Goal: Task Accomplishment & Management: Manage account settings

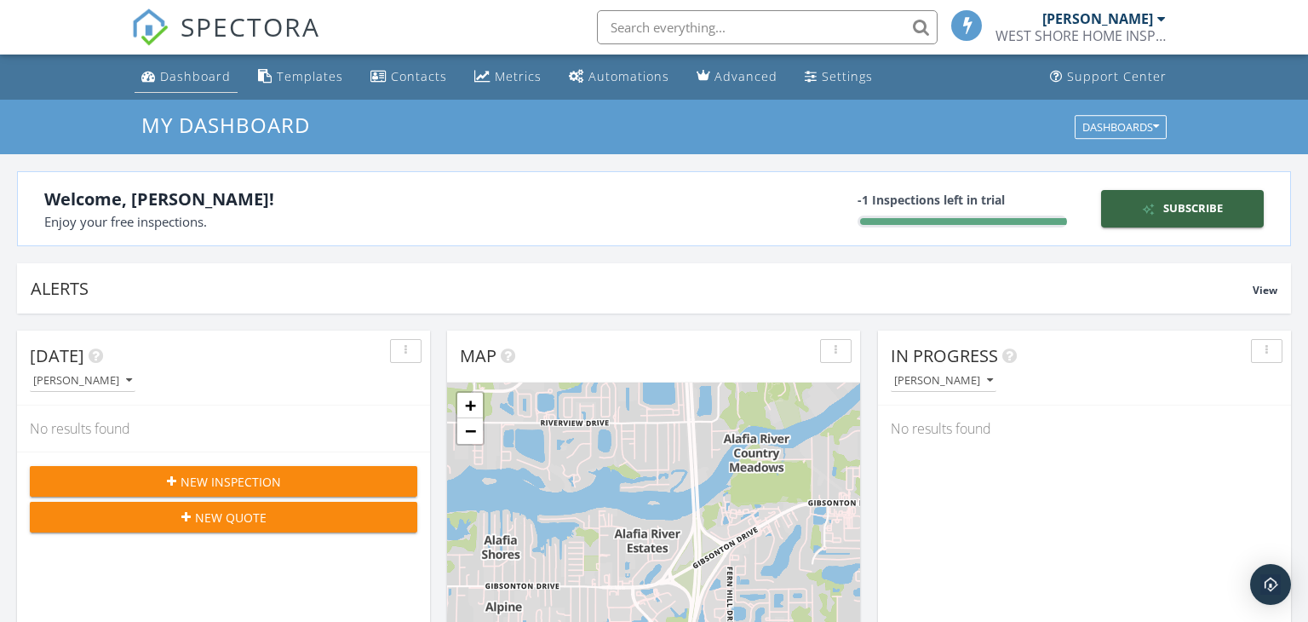
click at [188, 78] on div "Dashboard" at bounding box center [195, 76] width 71 height 16
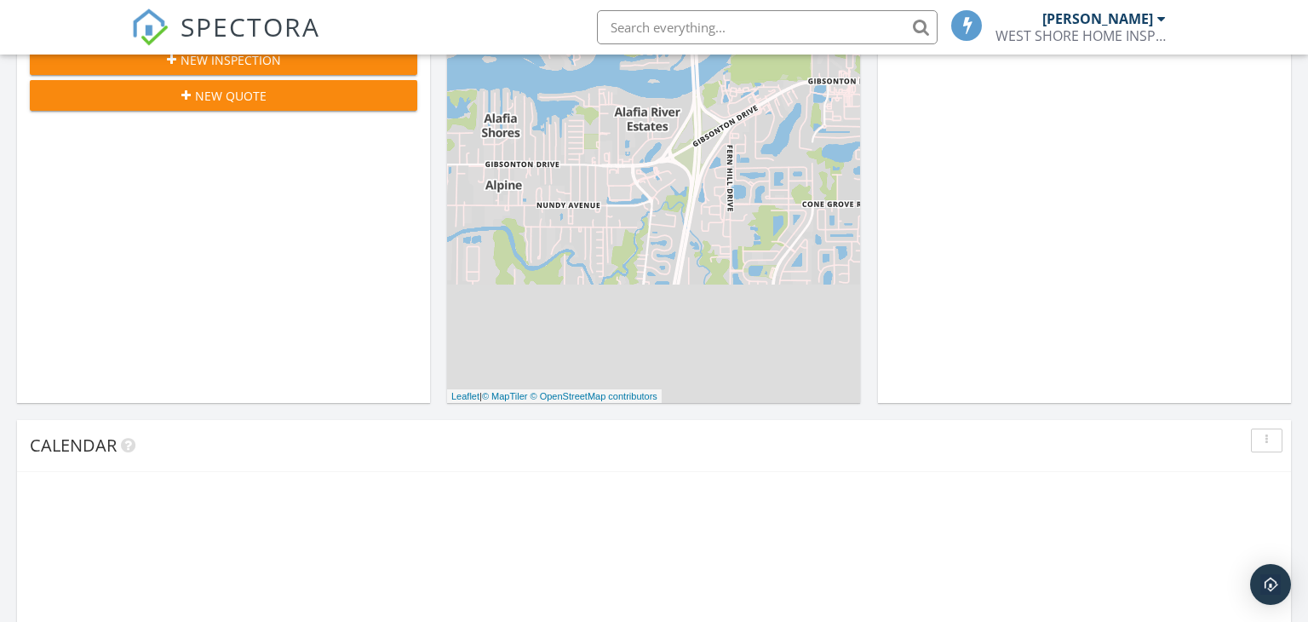
scroll to position [755, 0]
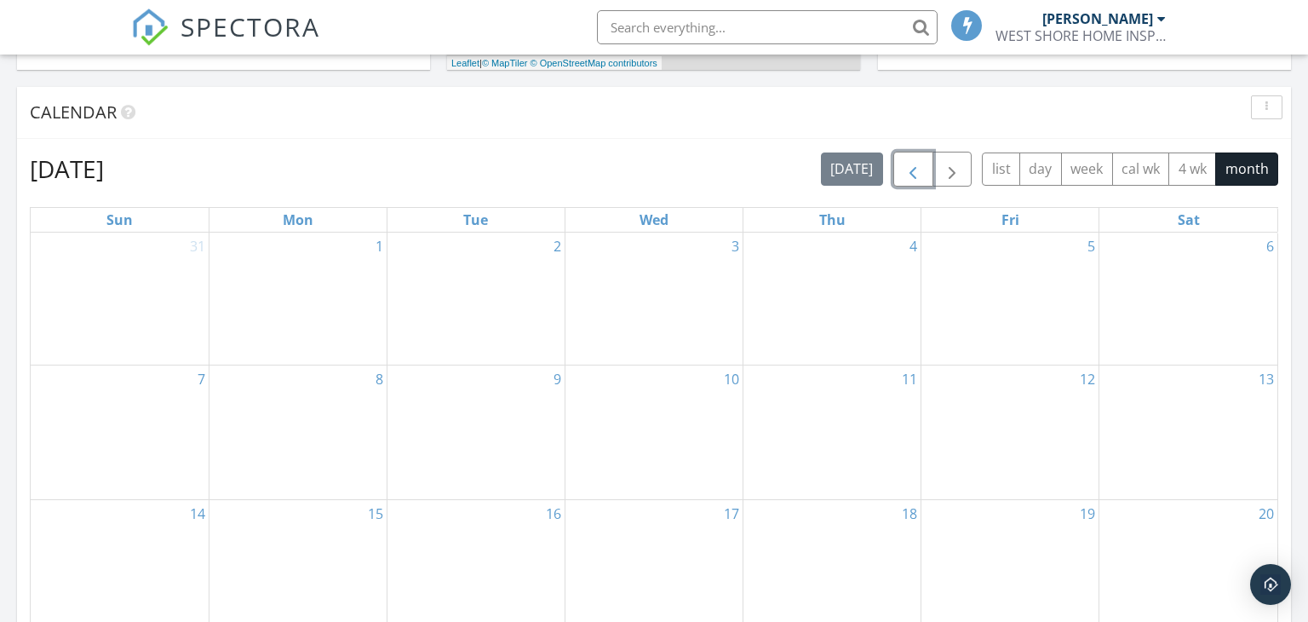
click at [911, 170] on span "button" at bounding box center [913, 169] width 20 height 20
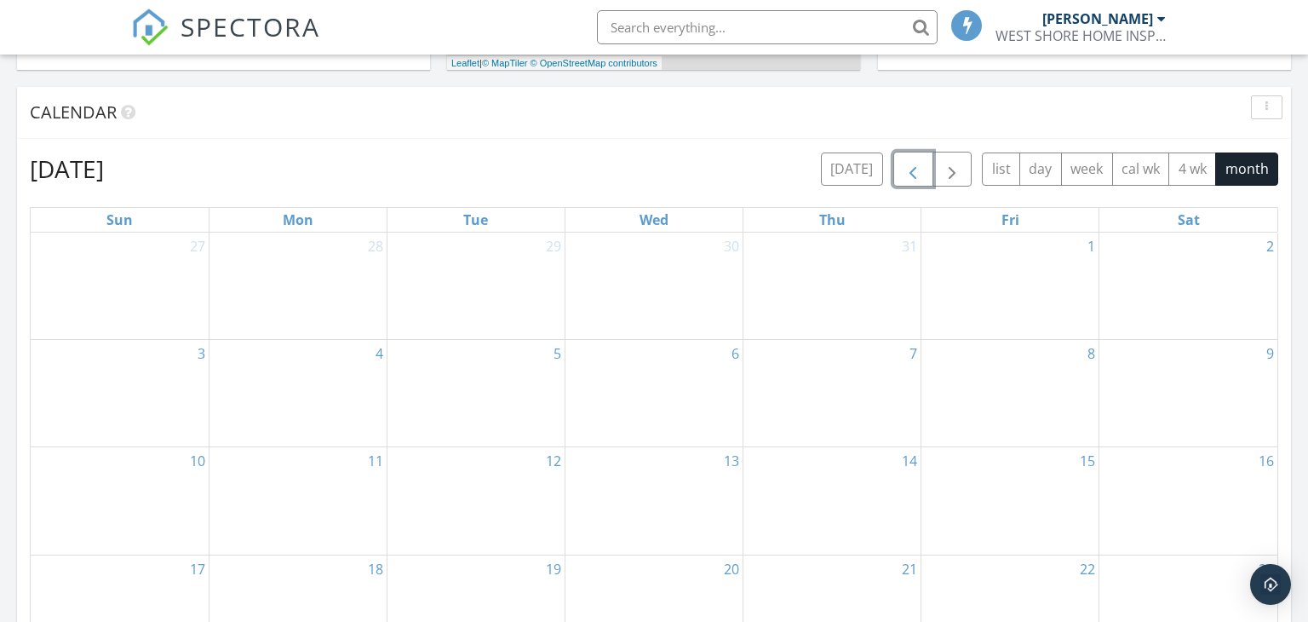
click at [911, 170] on span "button" at bounding box center [913, 169] width 20 height 20
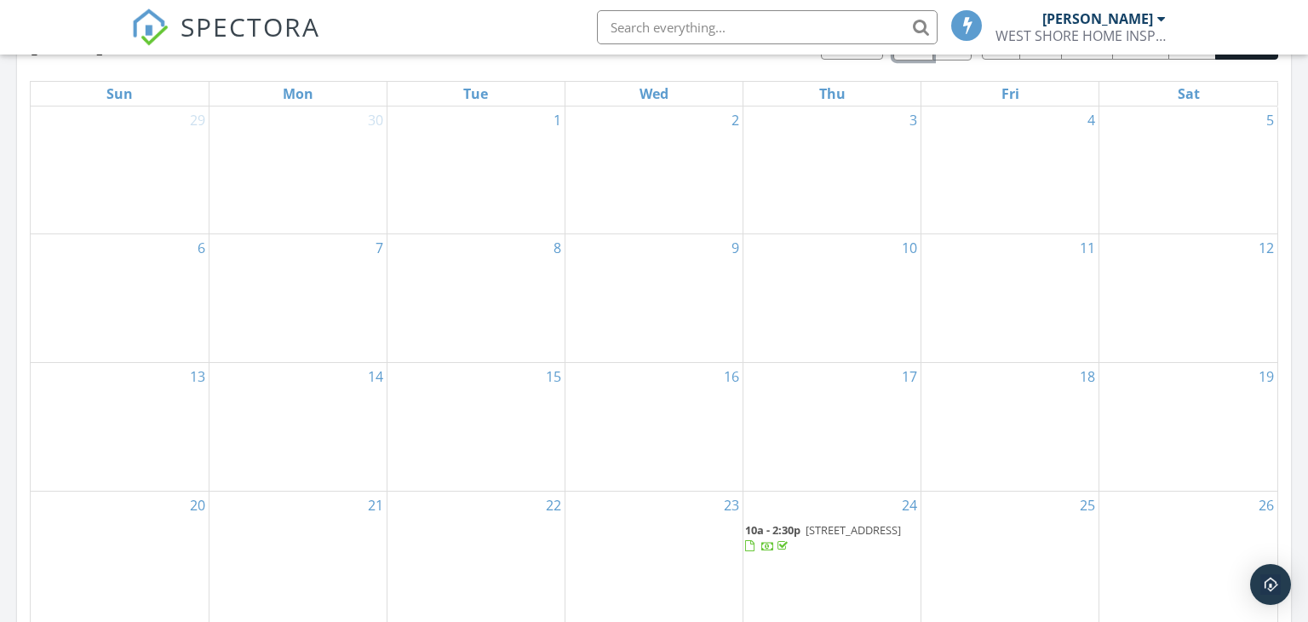
scroll to position [1049, 0]
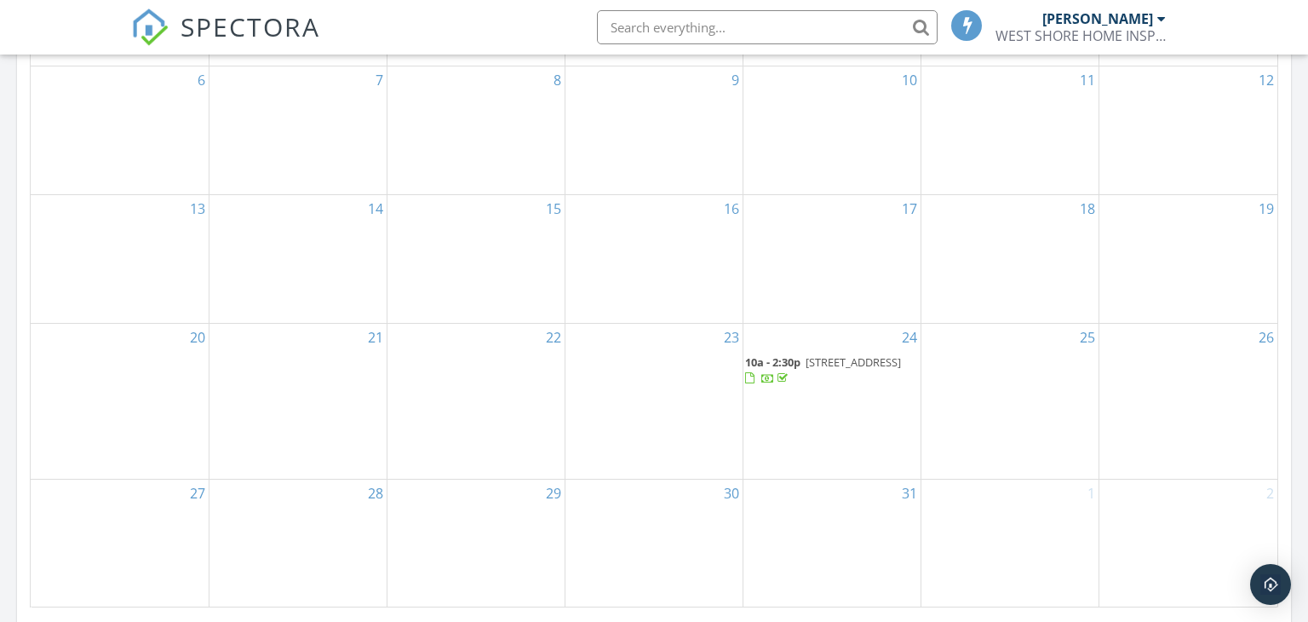
click at [838, 370] on span "11327 Lake Lucaya Dr, Riverview 33579" at bounding box center [853, 361] width 95 height 15
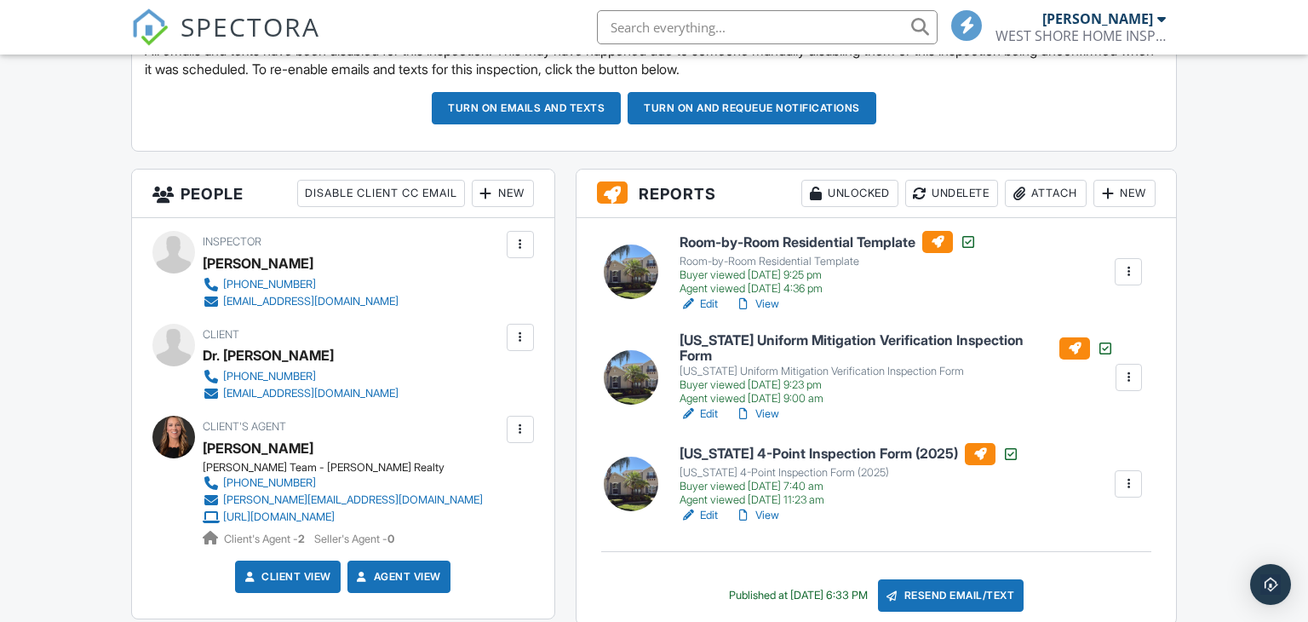
click at [769, 407] on link "View" at bounding box center [757, 413] width 44 height 17
